Goal: Check status: Check status

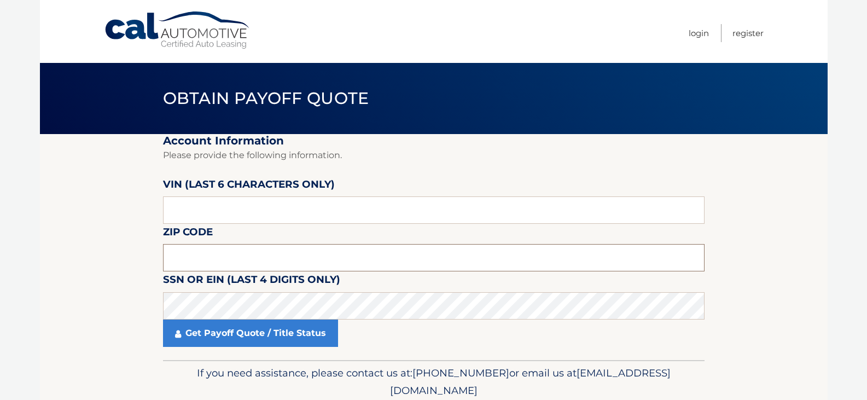
click at [211, 255] on input "text" at bounding box center [433, 257] width 541 height 27
type input "11758"
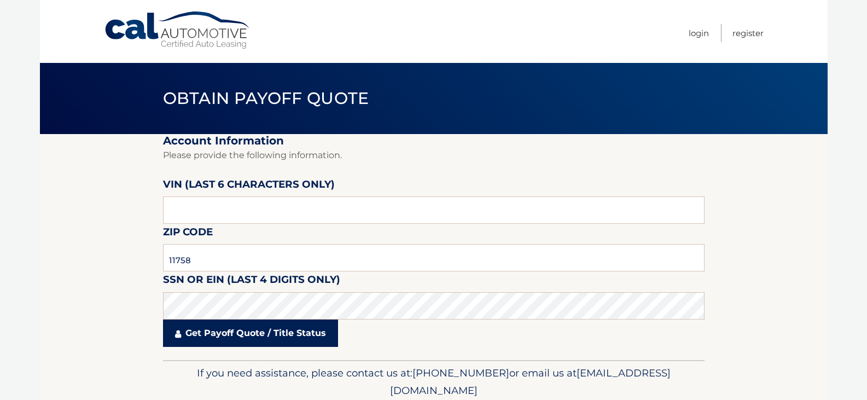
click at [255, 336] on link "Get Payoff Quote / Title Status" at bounding box center [250, 332] width 175 height 27
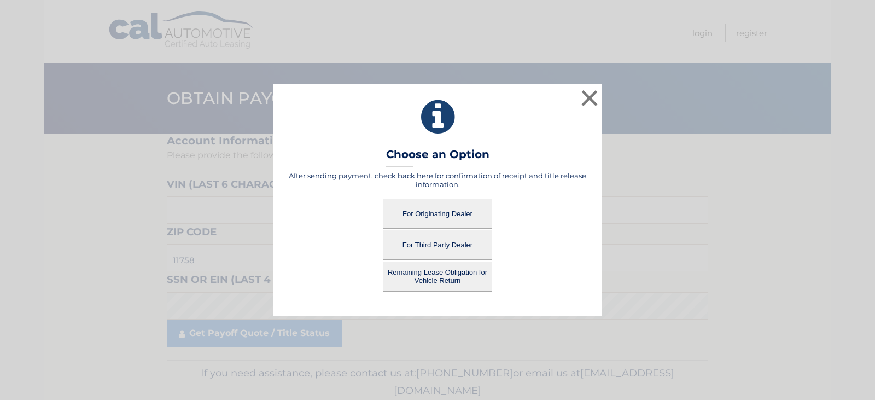
click at [425, 214] on button "For Originating Dealer" at bounding box center [437, 214] width 109 height 30
click at [437, 214] on button "For Originating Dealer" at bounding box center [437, 214] width 109 height 30
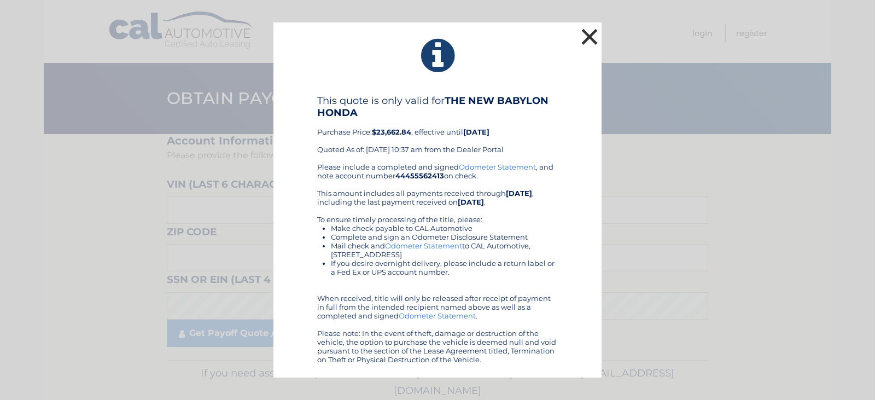
click at [592, 36] on button "×" at bounding box center [590, 37] width 22 height 22
